Goal: Task Accomplishment & Management: Use online tool/utility

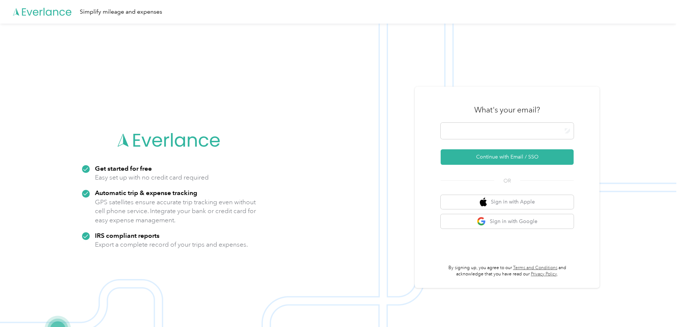
click at [421, 189] on div "What's your email? Continue with Email / SSO OR Sign in with Apple Sign in with…" at bounding box center [507, 188] width 185 height 202
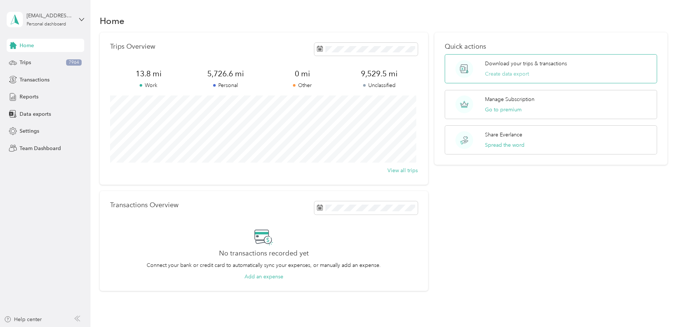
click at [500, 75] on button "Create data export" at bounding box center [507, 74] width 44 height 8
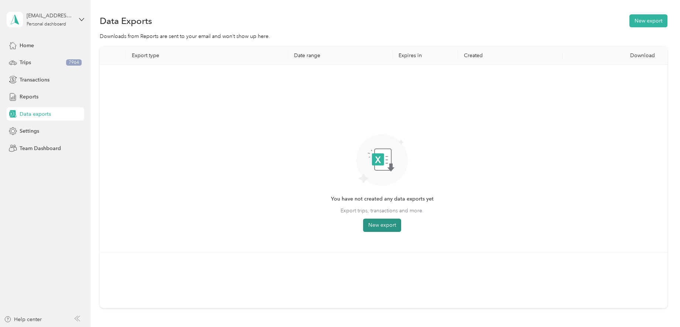
click at [384, 223] on button "New export" at bounding box center [382, 225] width 38 height 13
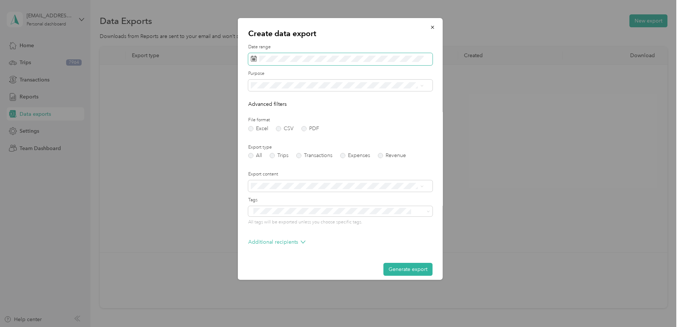
click at [286, 64] on span at bounding box center [340, 59] width 184 height 13
click at [260, 102] on icon at bounding box center [260, 101] width 7 height 7
click at [314, 103] on icon at bounding box center [311, 101] width 7 height 7
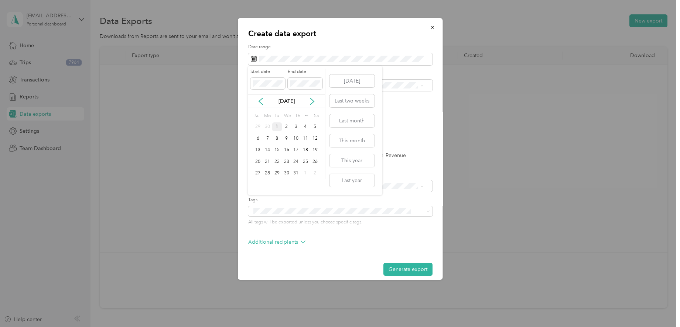
click at [278, 127] on div "1" at bounding box center [277, 127] width 10 height 9
click at [313, 88] on span at bounding box center [305, 84] width 35 height 12
click at [315, 103] on icon at bounding box center [311, 101] width 7 height 7
click at [261, 101] on icon at bounding box center [260, 101] width 7 height 7
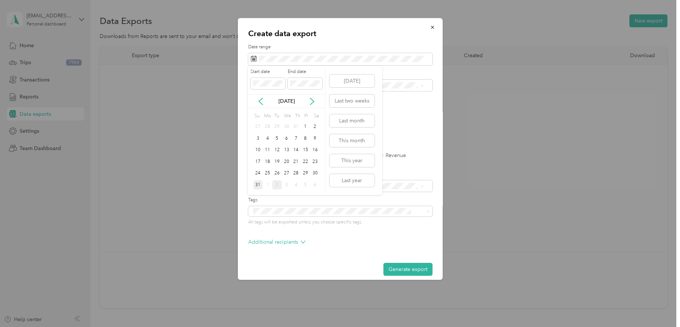
click at [260, 185] on div "31" at bounding box center [258, 185] width 10 height 9
click at [400, 271] on button "Generate export" at bounding box center [407, 269] width 49 height 13
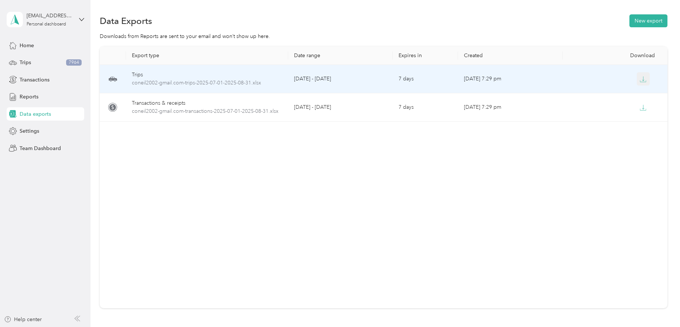
click at [643, 80] on icon "button" at bounding box center [642, 79] width 7 height 7
